Goal: Transaction & Acquisition: Purchase product/service

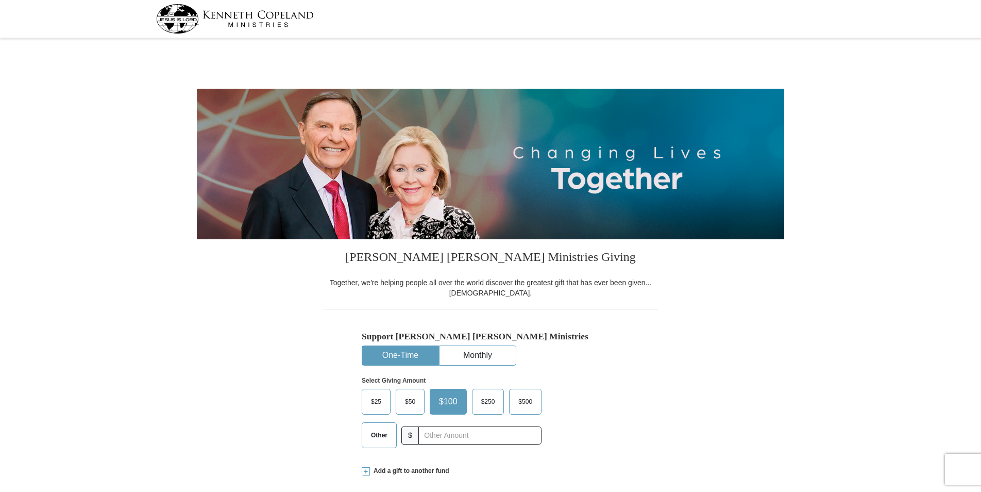
select select "IL"
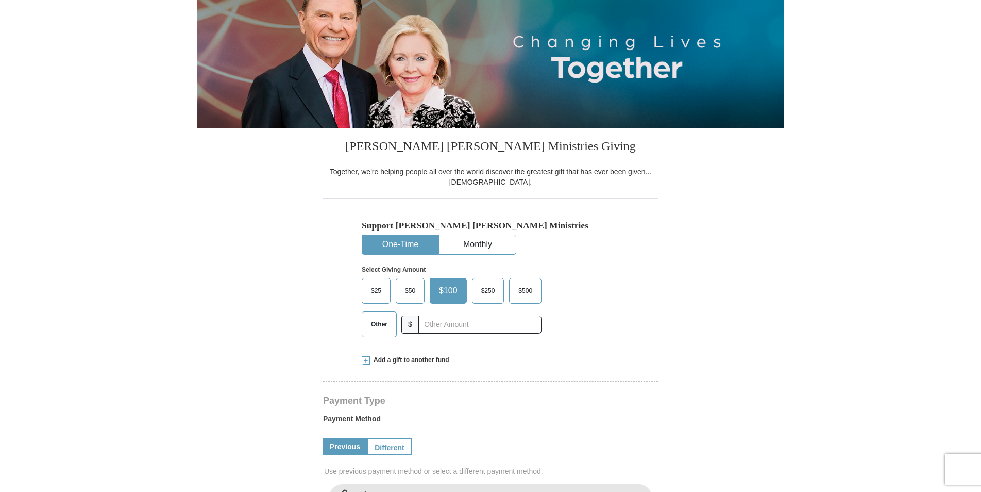
scroll to position [52, 0]
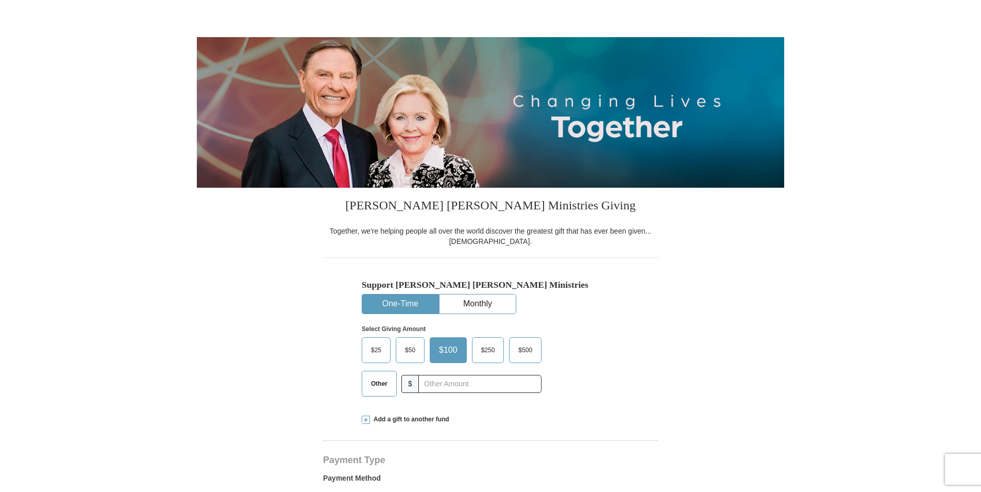
click at [379, 382] on span "Other" at bounding box center [379, 383] width 27 height 15
click at [0, 0] on input "Other" at bounding box center [0, 0] width 0 height 0
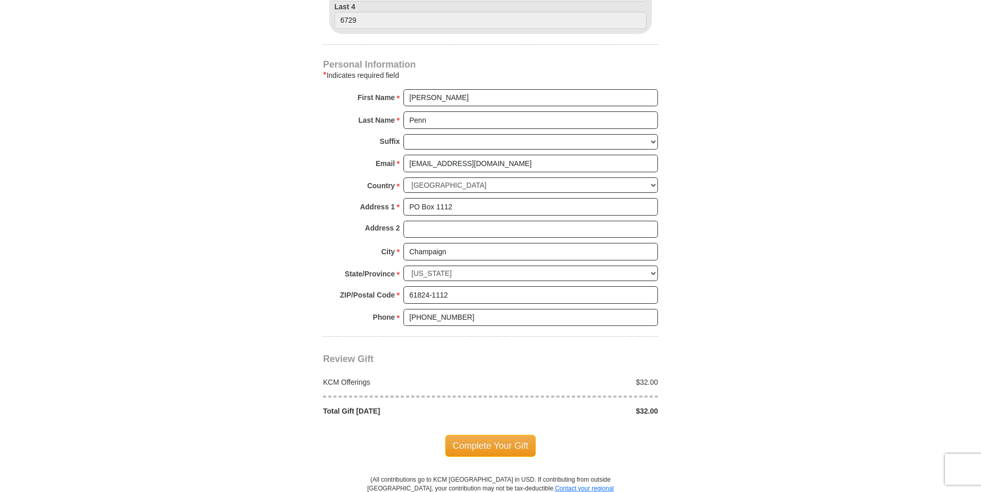
scroll to position [670, 0]
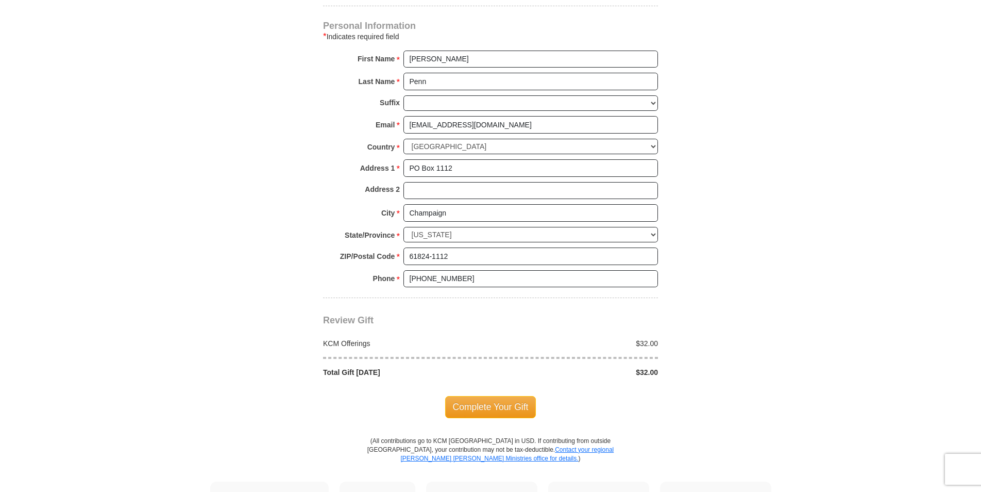
type input "32.00"
click at [961, 374] on body "Kenneth Copeland Ministries Giving Together, we're helping people all over the …" at bounding box center [490, 240] width 981 height 1820
click at [882, 367] on body "Kenneth Copeland Ministries Giving Together, we're helping people all over the …" at bounding box center [490, 240] width 981 height 1820
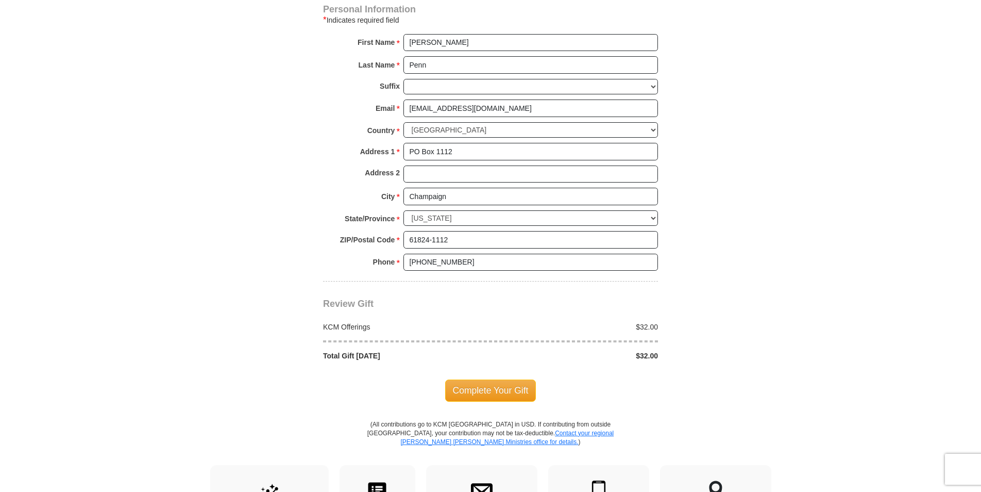
scroll to position [721, 0]
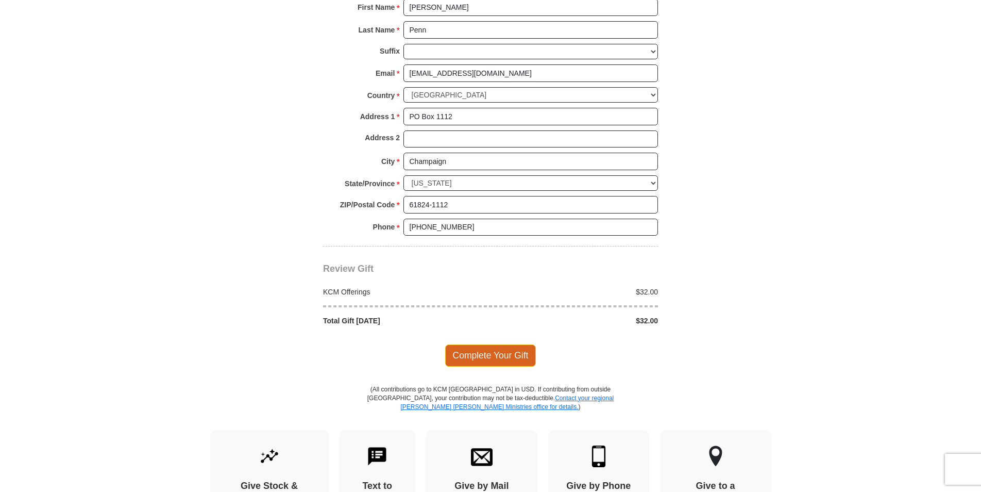
click at [498, 355] on span "Complete Your Gift" at bounding box center [490, 355] width 91 height 22
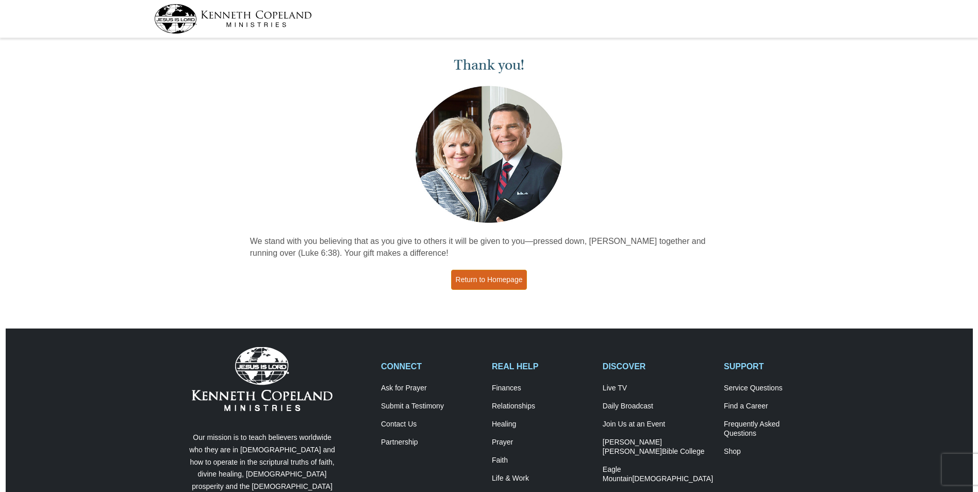
click at [501, 276] on link "Return to Homepage" at bounding box center [489, 280] width 76 height 20
